Goal: Task Accomplishment & Management: Use online tool/utility

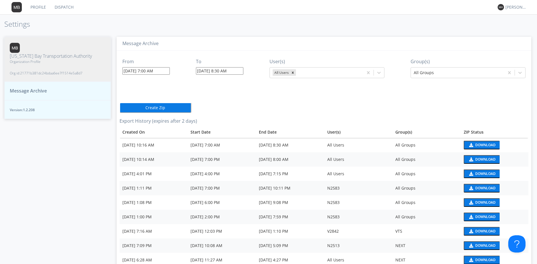
click at [64, 8] on link "Dispatch" at bounding box center [64, 7] width 28 height 14
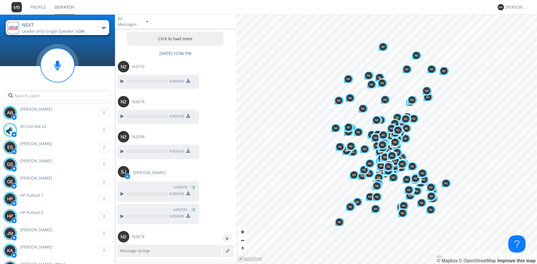
click at [189, 39] on button "Click to load more" at bounding box center [175, 39] width 97 height 14
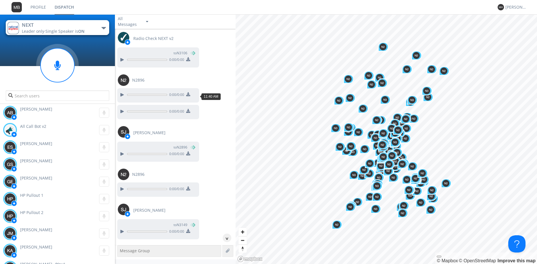
scroll to position [18817, 0]
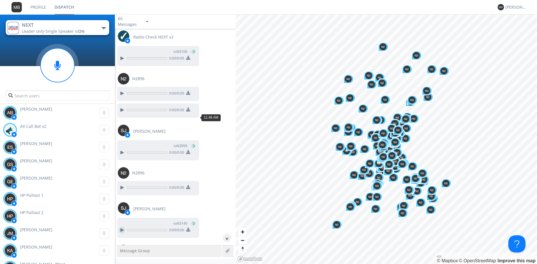
click at [124, 227] on div at bounding box center [121, 230] width 7 height 7
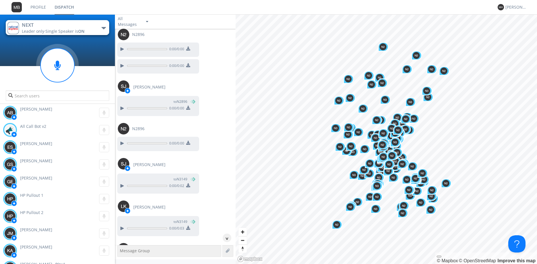
scroll to position [18883, 0]
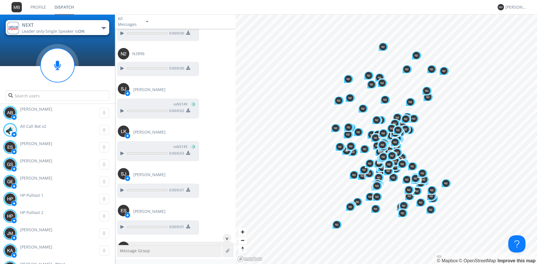
scroll to position [18948, 0]
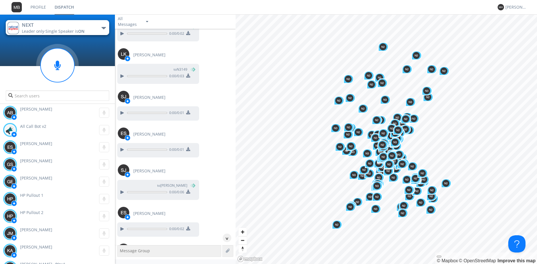
scroll to position [19046, 0]
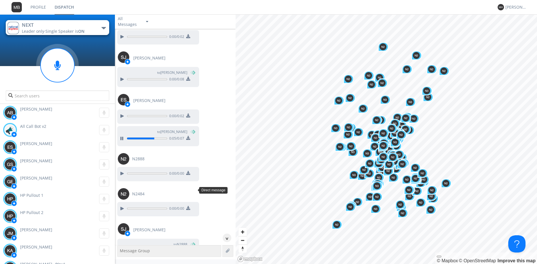
scroll to position [19210, 0]
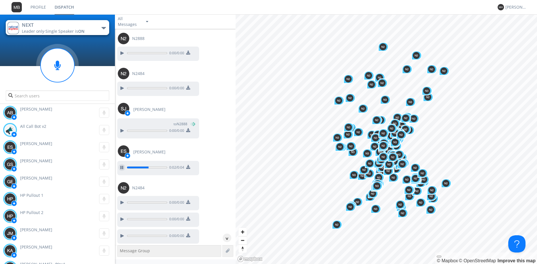
scroll to position [19374, 0]
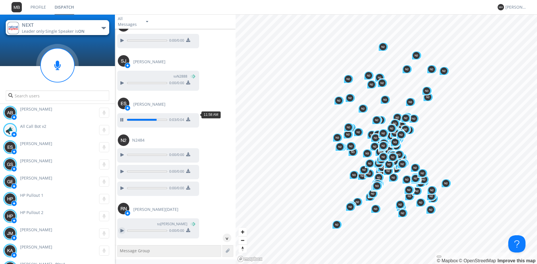
click at [122, 227] on div at bounding box center [121, 230] width 7 height 7
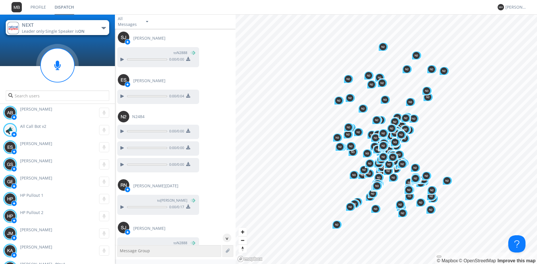
scroll to position [19439, 0]
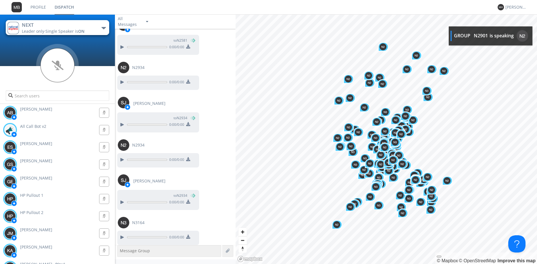
scroll to position [20655, 0]
